Goal: Find specific page/section: Find specific page/section

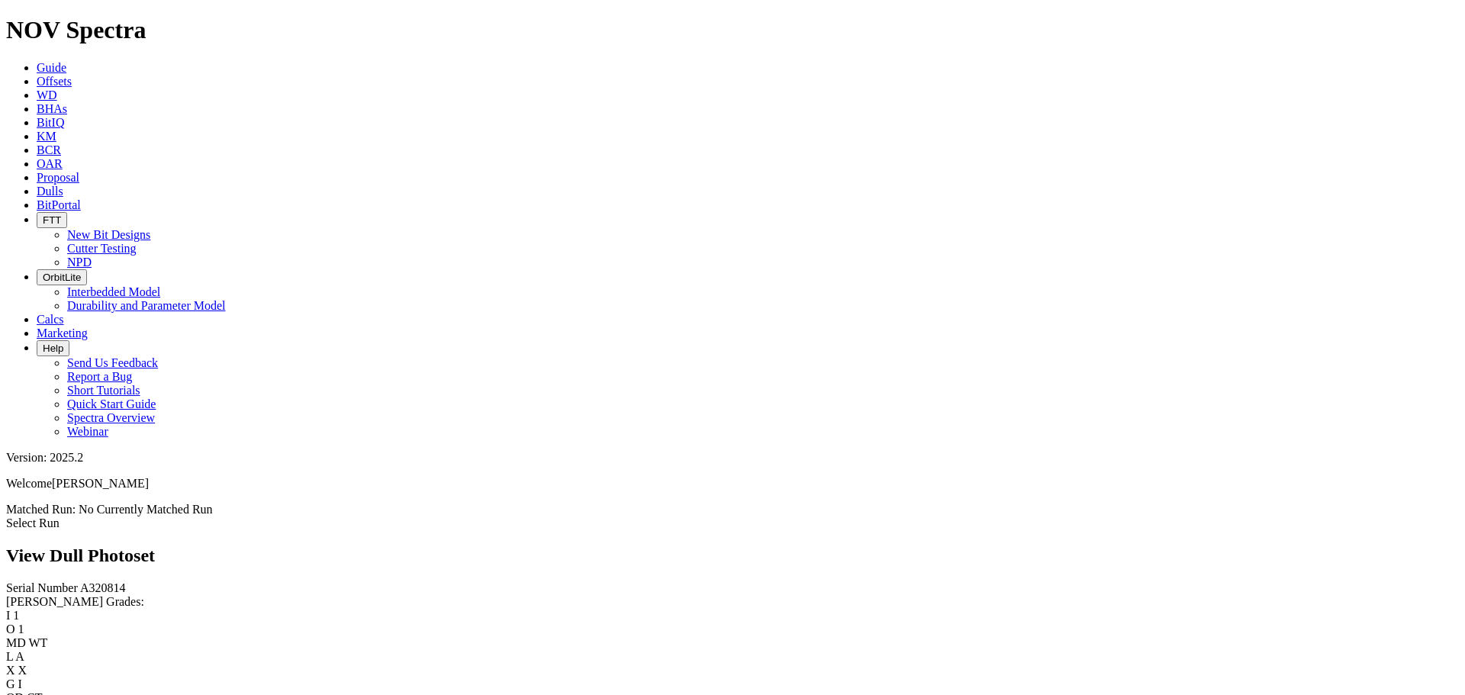
scroll to position [2137, 0]
